Goal: Task Accomplishment & Management: Use online tool/utility

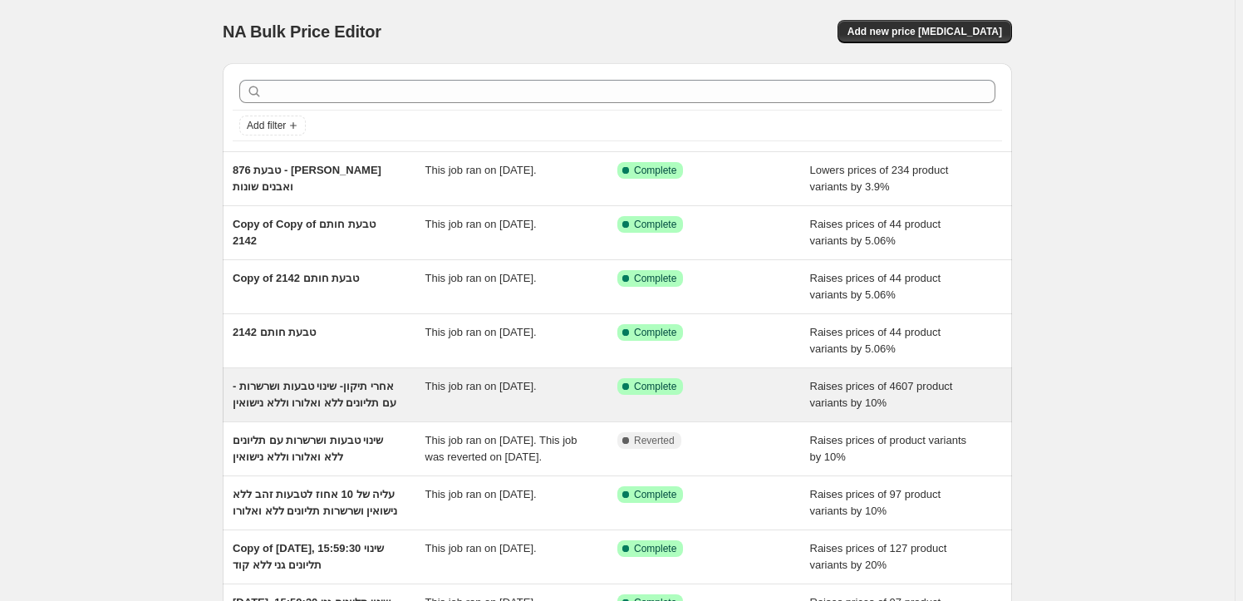
scroll to position [226, 0]
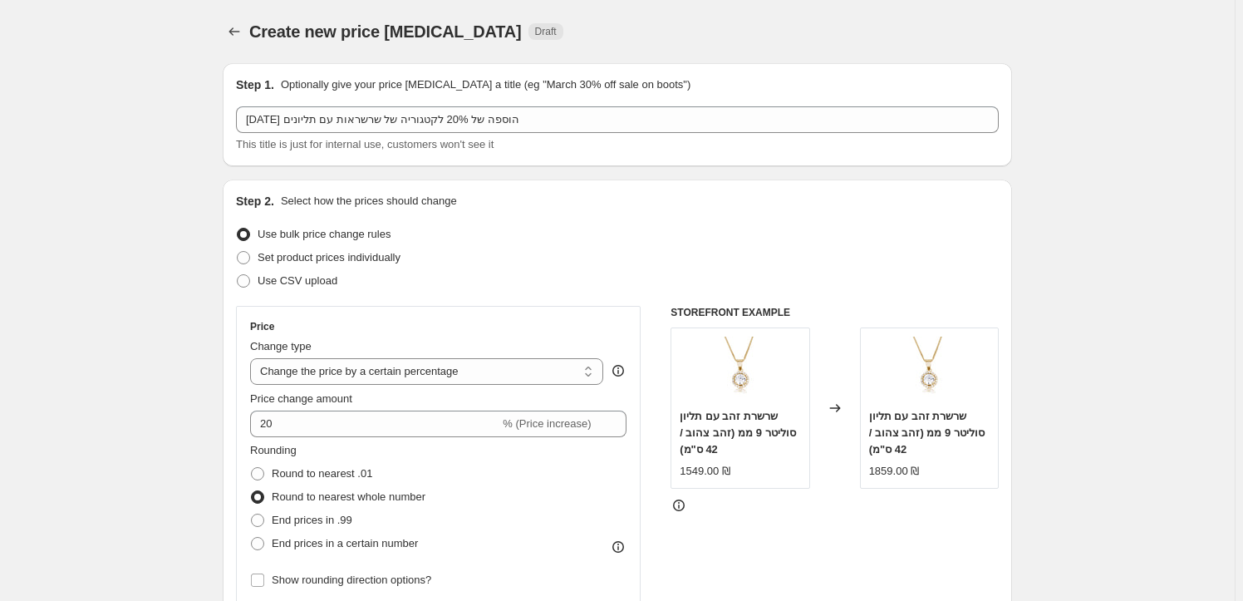
select select "percentage"
select select "no_change"
select select "collection"
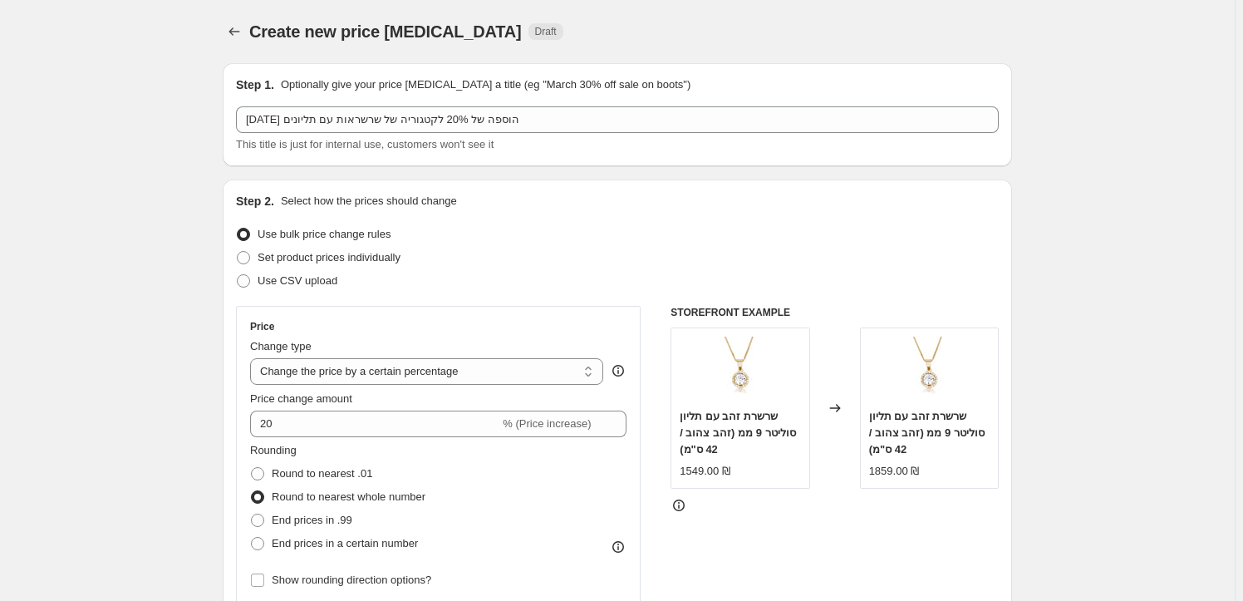
click at [838, 22] on div "Create new price change job Draft" at bounding box center [618, 31] width 790 height 23
click at [995, 40] on div "Create new price change job Draft" at bounding box center [618, 31] width 790 height 23
click at [535, 32] on span "Draft" at bounding box center [546, 31] width 22 height 13
click at [535, 33] on span "Draft" at bounding box center [546, 31] width 22 height 13
click at [535, 32] on span "Draft" at bounding box center [546, 31] width 22 height 13
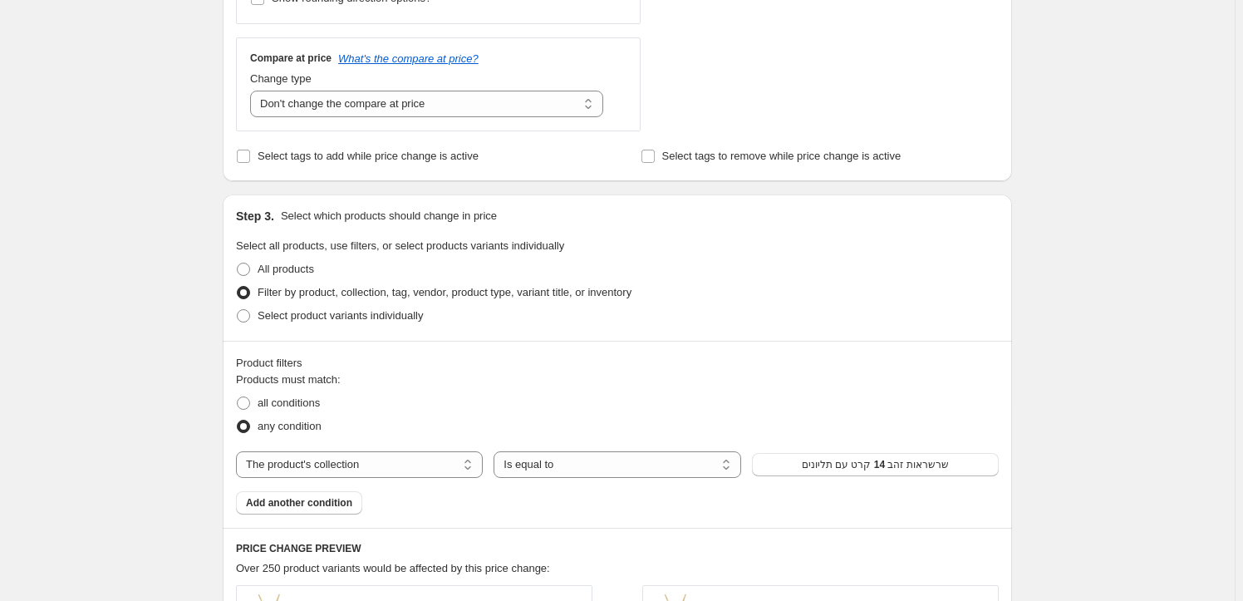
scroll to position [1186, 0]
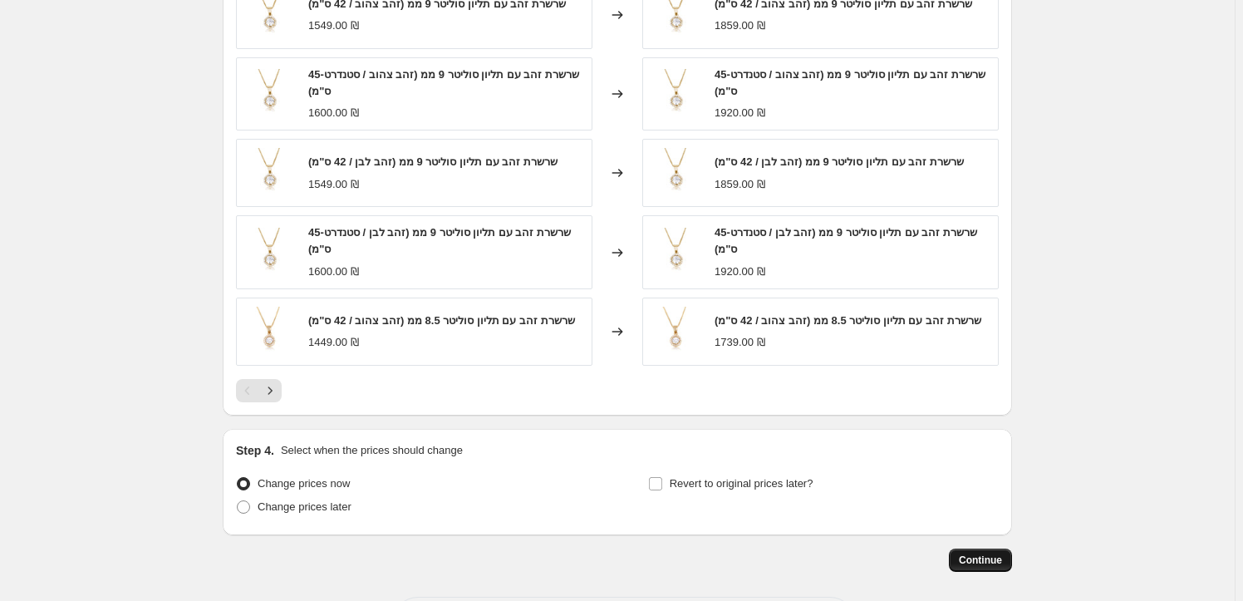
click at [972, 562] on span "Continue" at bounding box center [980, 560] width 43 height 13
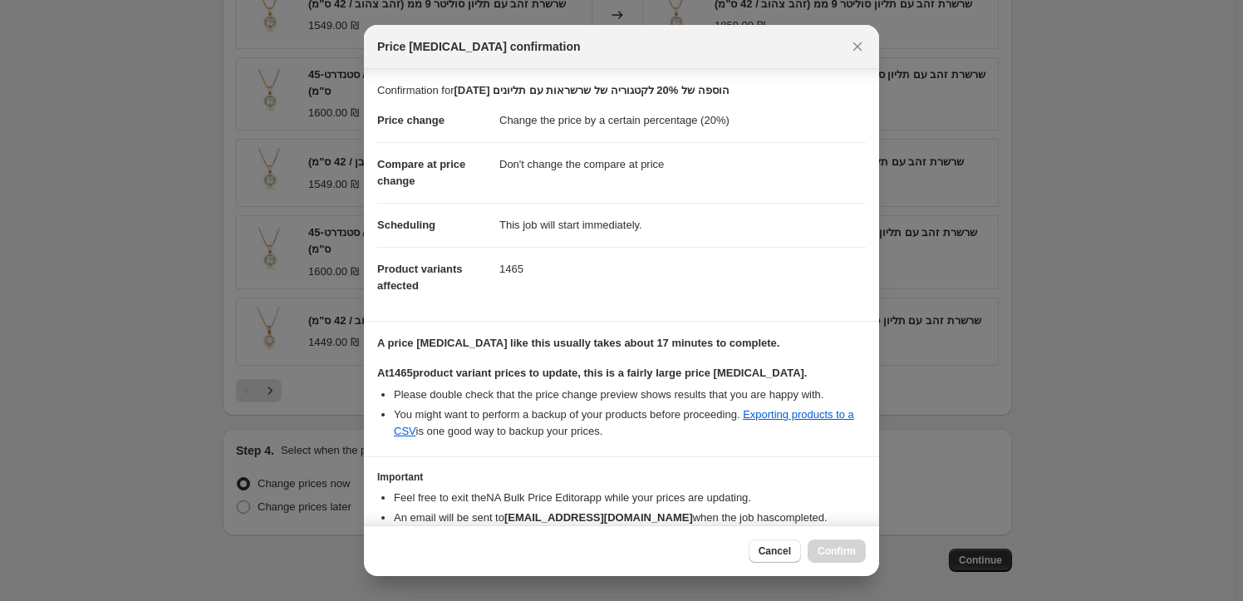
scroll to position [103, 0]
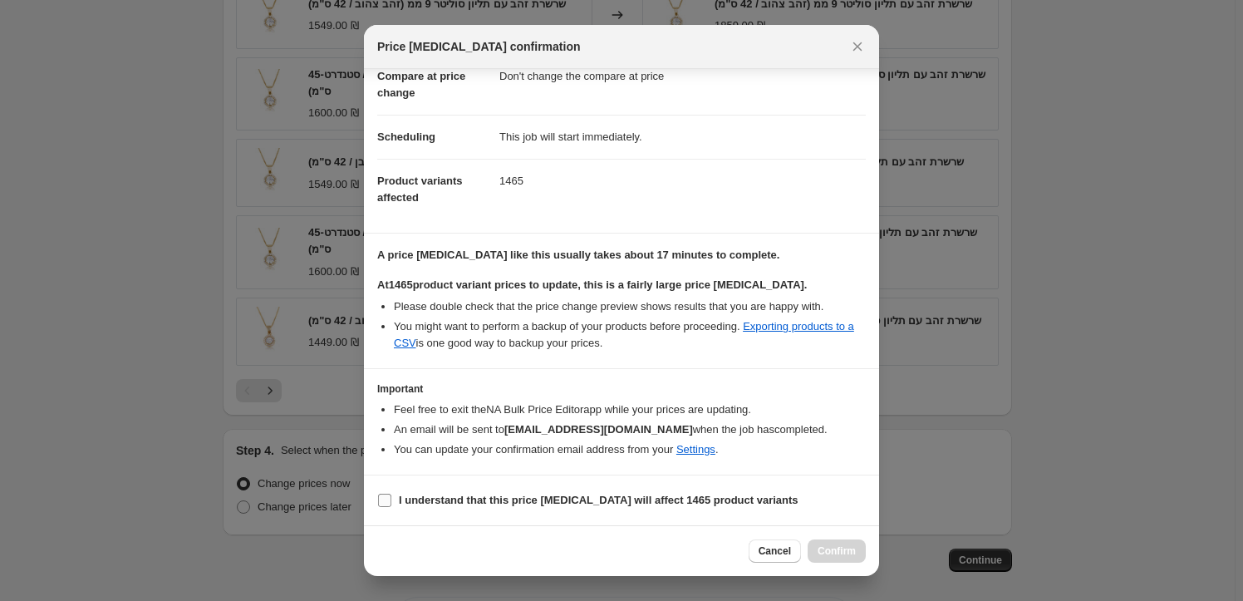
click at [379, 500] on input "I understand that this price change job will affect 1465 product variants" at bounding box center [384, 500] width 13 height 13
checkbox input "true"
click at [841, 548] on span "Confirm" at bounding box center [837, 550] width 38 height 13
